Goal: Transaction & Acquisition: Purchase product/service

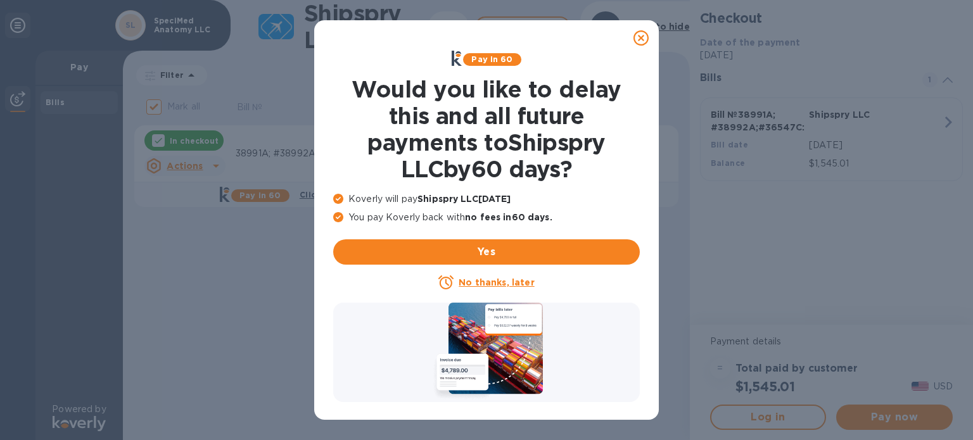
click at [494, 283] on u "No thanks, later" at bounding box center [495, 282] width 75 height 10
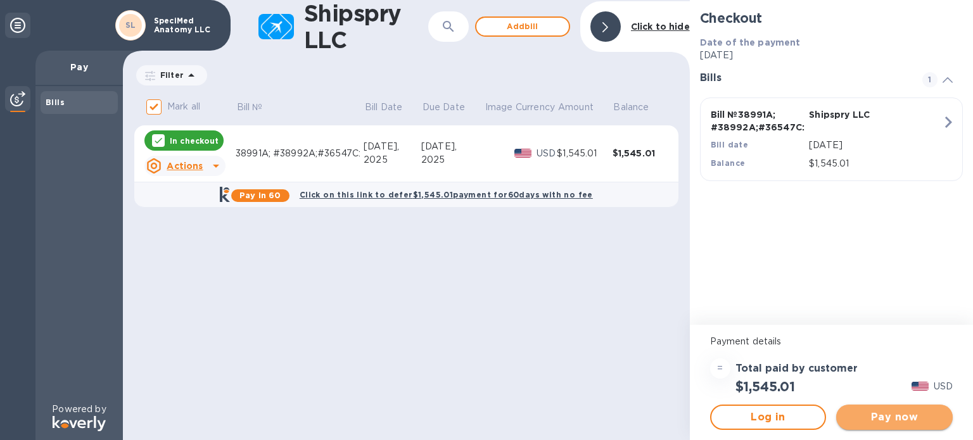
click at [900, 420] on span "Pay now" at bounding box center [894, 417] width 96 height 15
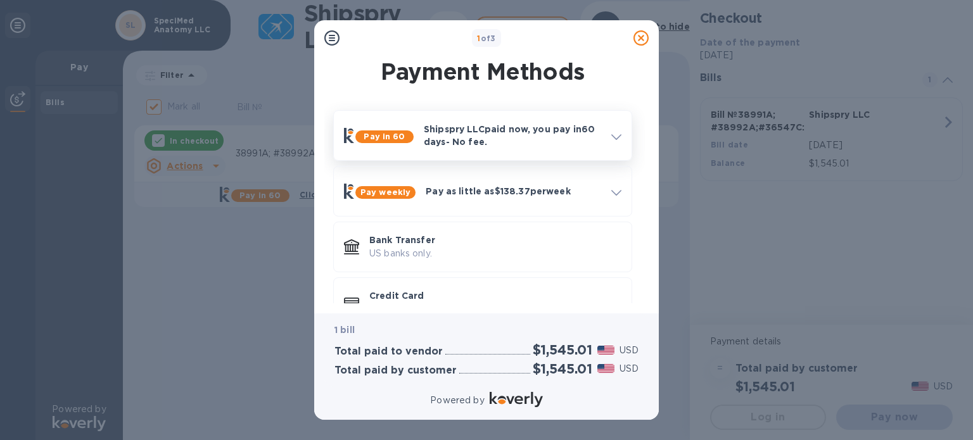
scroll to position [34, 0]
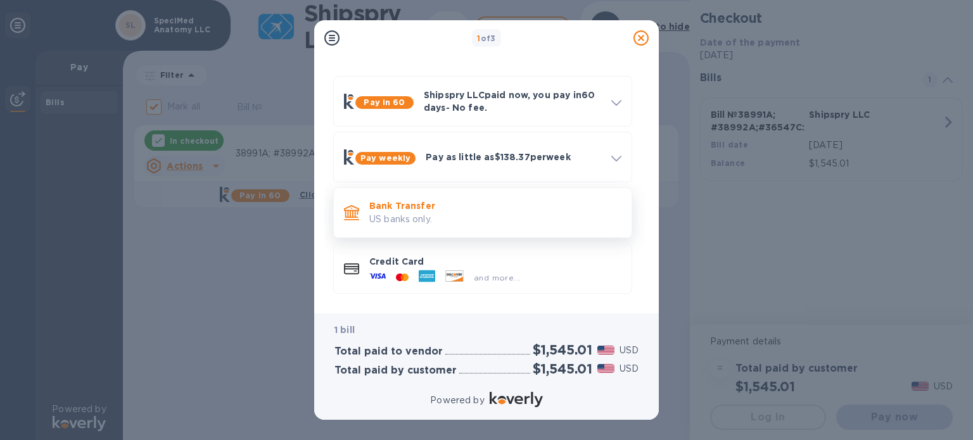
click at [543, 221] on p "US banks only." at bounding box center [495, 219] width 252 height 13
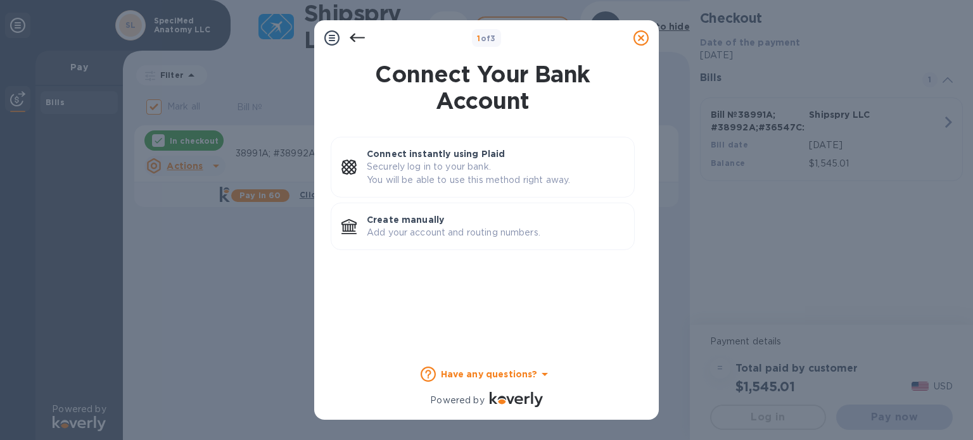
click at [359, 34] on icon at bounding box center [357, 37] width 15 height 15
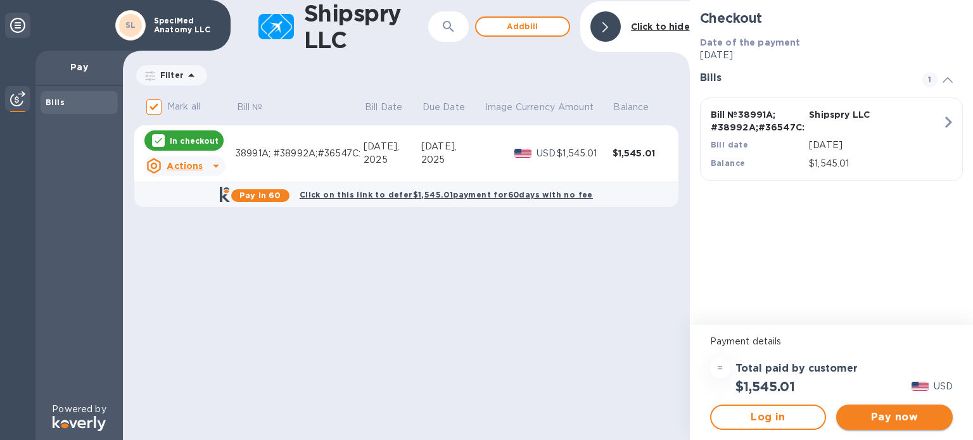
click at [862, 420] on span "Pay now" at bounding box center [894, 417] width 96 height 15
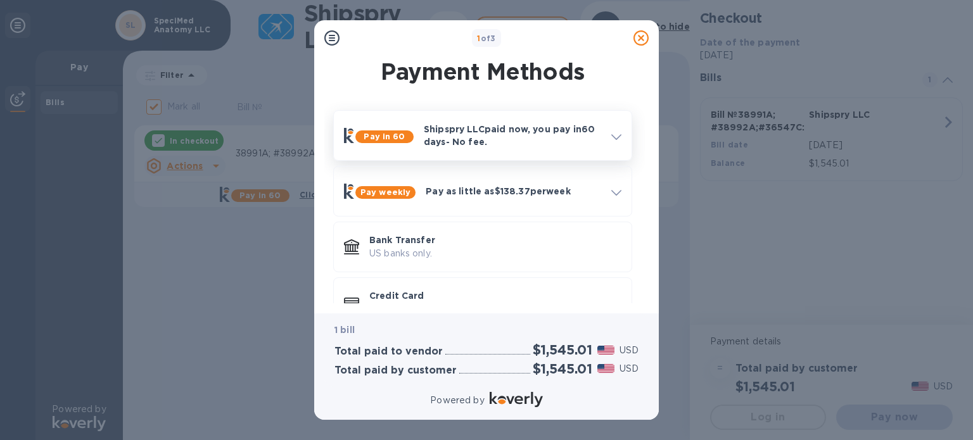
scroll to position [34, 0]
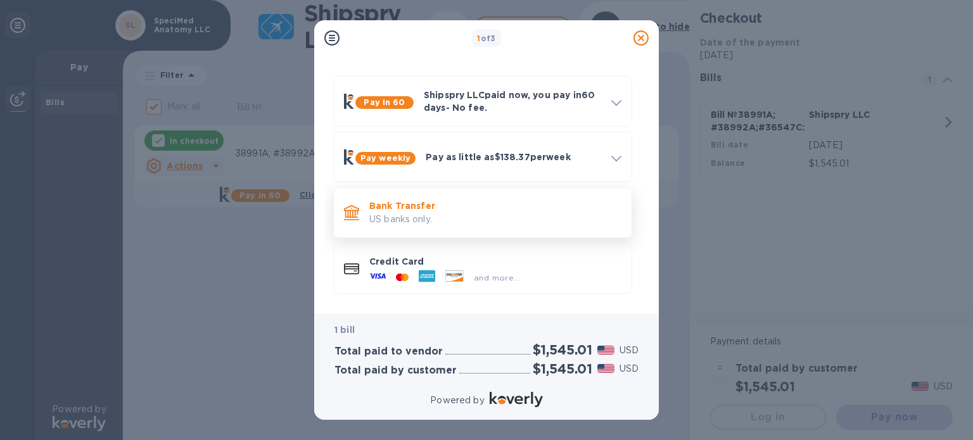
click at [479, 227] on div "Bank Transfer US banks only." at bounding box center [495, 212] width 262 height 36
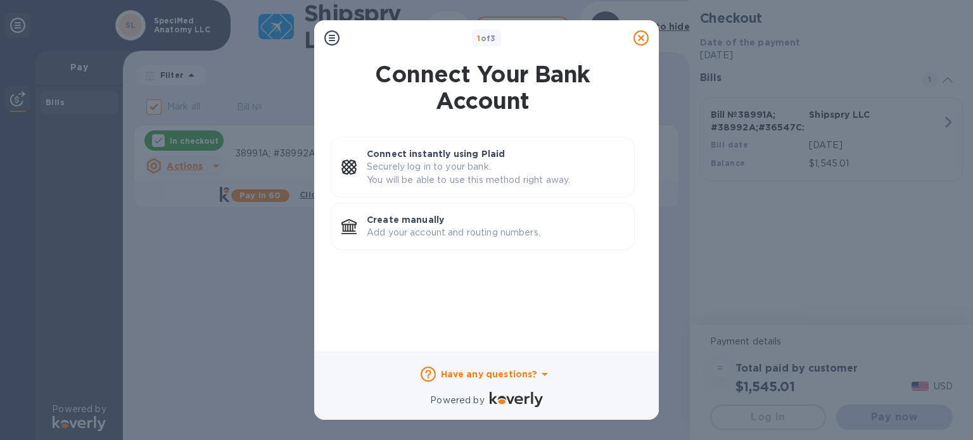
scroll to position [0, 0]
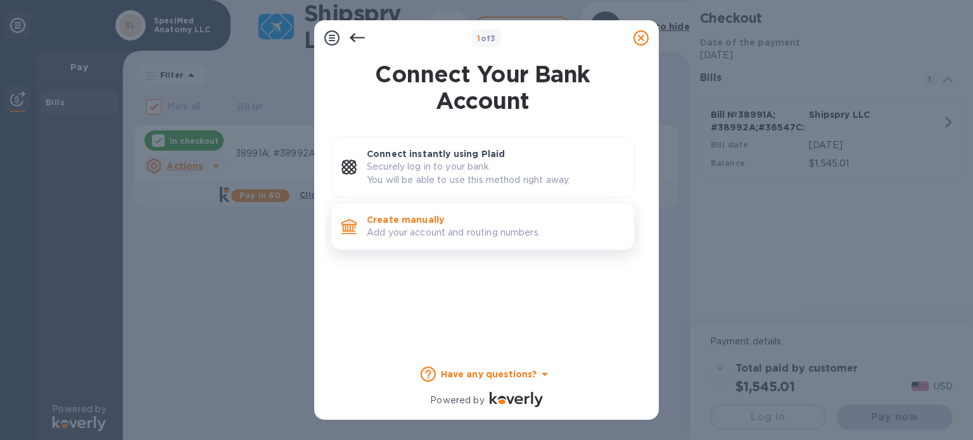
click at [471, 235] on p "Add your account and routing numbers." at bounding box center [495, 232] width 257 height 13
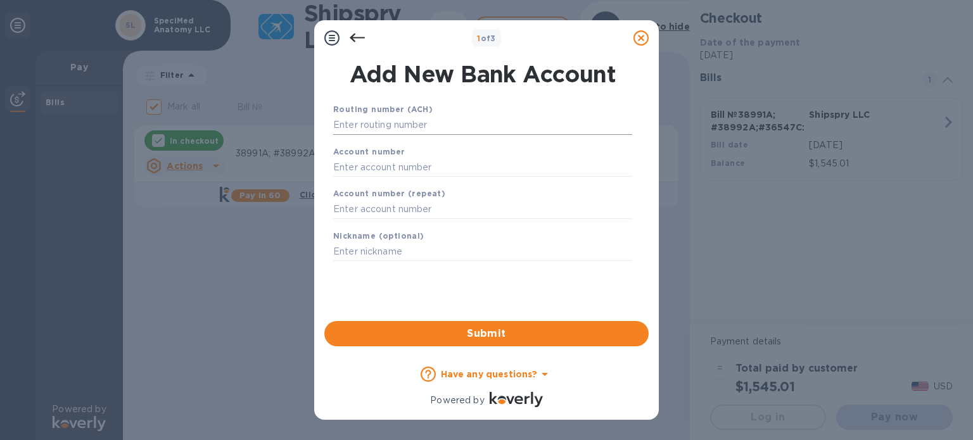
click at [470, 120] on input "text" at bounding box center [482, 125] width 299 height 19
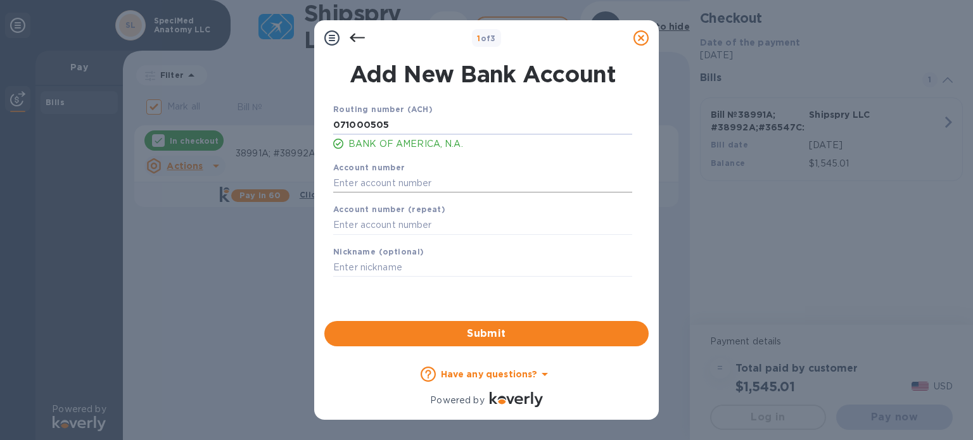
type input "071000505"
click at [427, 184] on input "text" at bounding box center [482, 182] width 299 height 19
type input "291039014009"
click at [431, 224] on input "text" at bounding box center [482, 225] width 299 height 19
type input "291039014009"
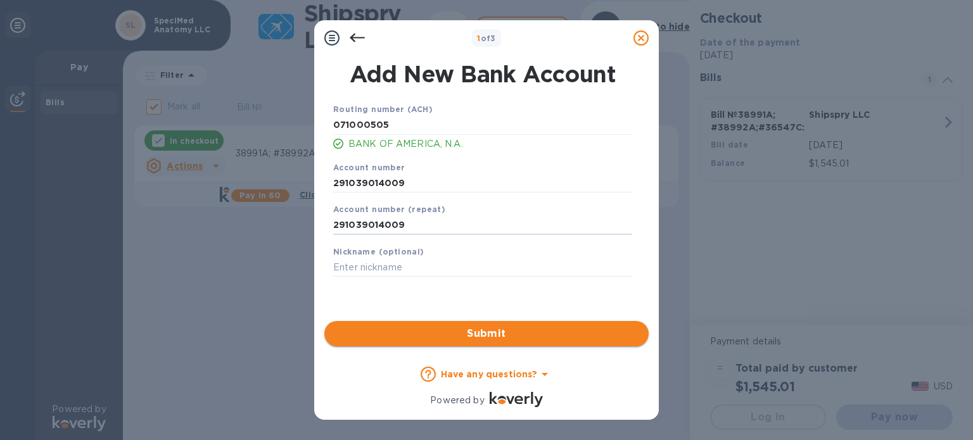
click at [427, 332] on span "Submit" at bounding box center [486, 333] width 304 height 15
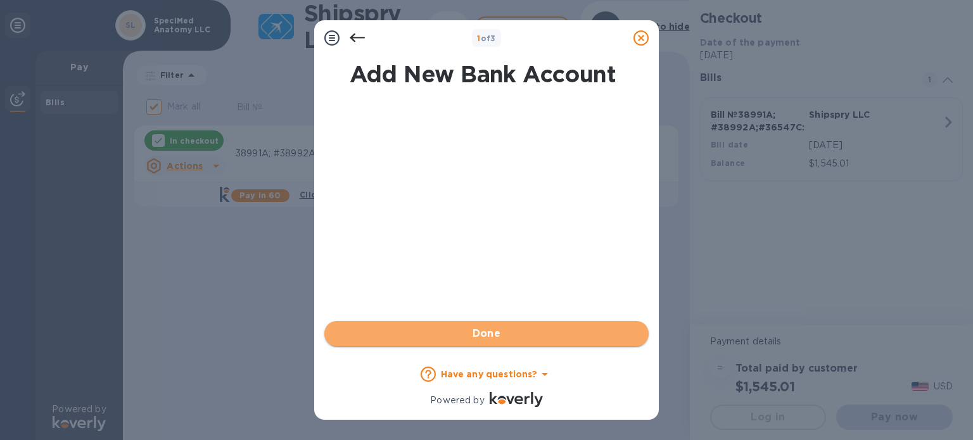
click at [479, 329] on span "Done" at bounding box center [486, 333] width 28 height 15
